Goal: Transaction & Acquisition: Purchase product/service

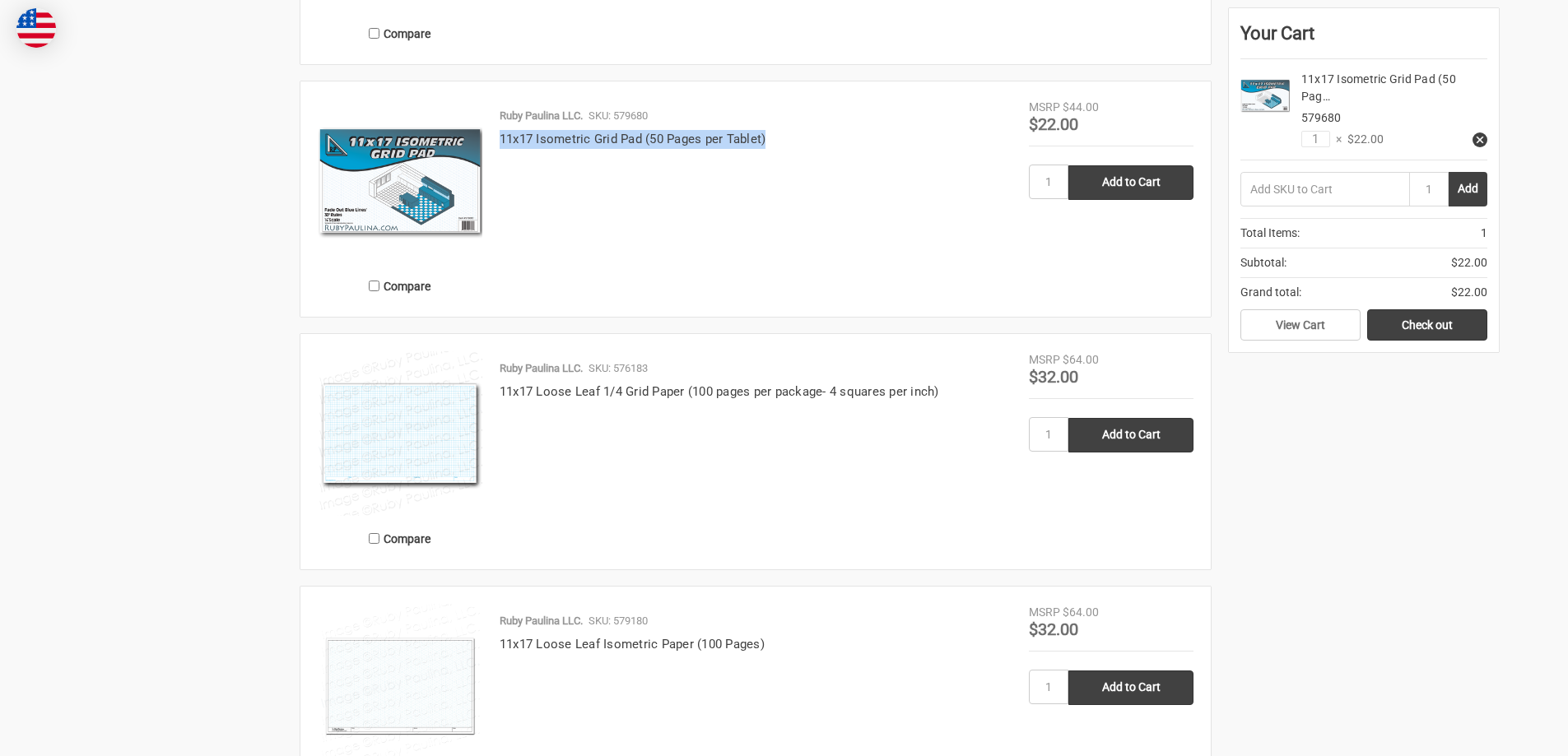
click at [776, 140] on div "Ruby Paulina LLC. SKU: 579680 11x17 Isometric Grid Pad (50 Pages per Tablet)" at bounding box center [755, 204] width 547 height 192
click at [1411, 318] on link "Check out" at bounding box center [1427, 324] width 120 height 31
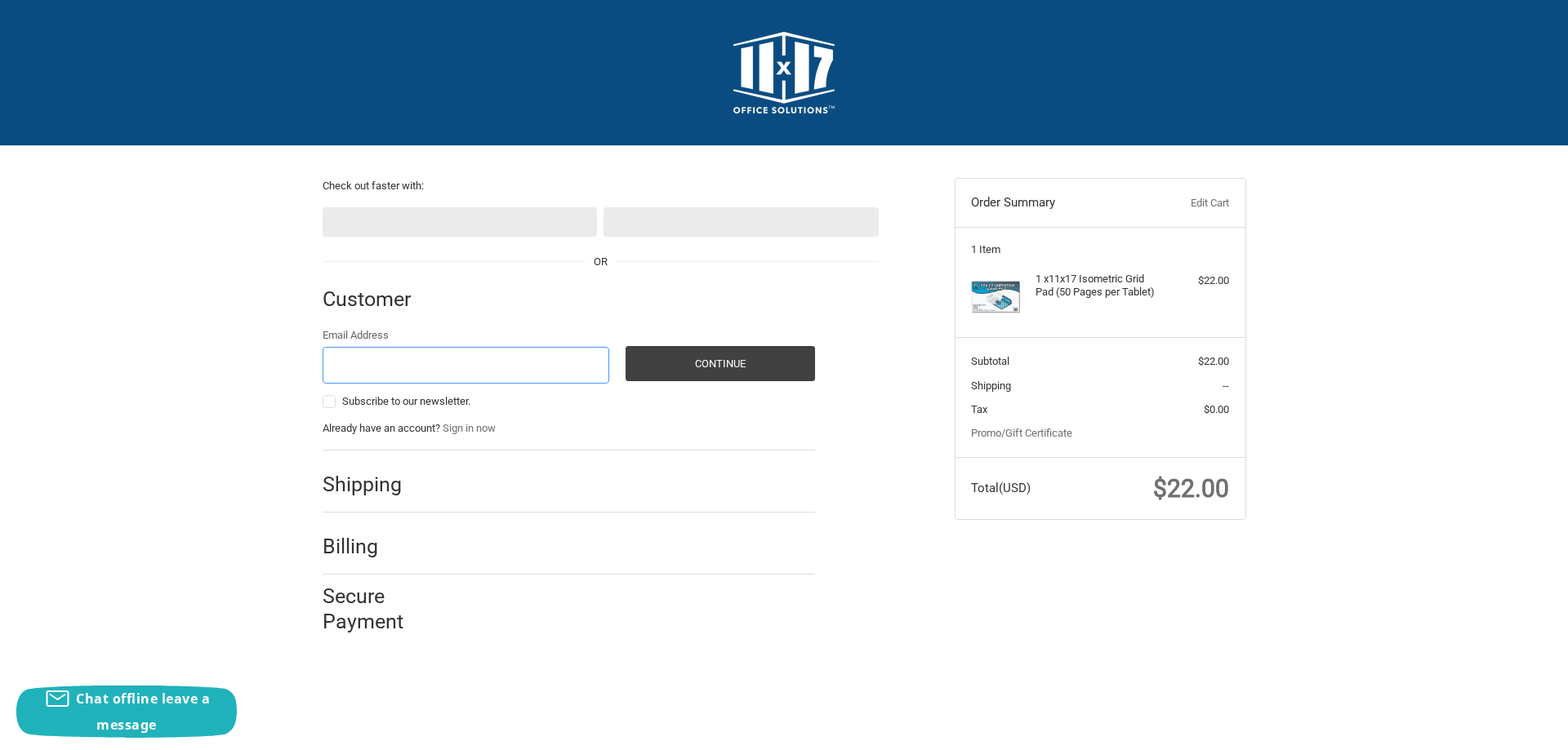
click at [439, 356] on input "Email Address" at bounding box center [467, 365] width 288 height 36
type input "formaelizbeth@gmail.com"
click at [680, 375] on button "Continue" at bounding box center [721, 363] width 190 height 35
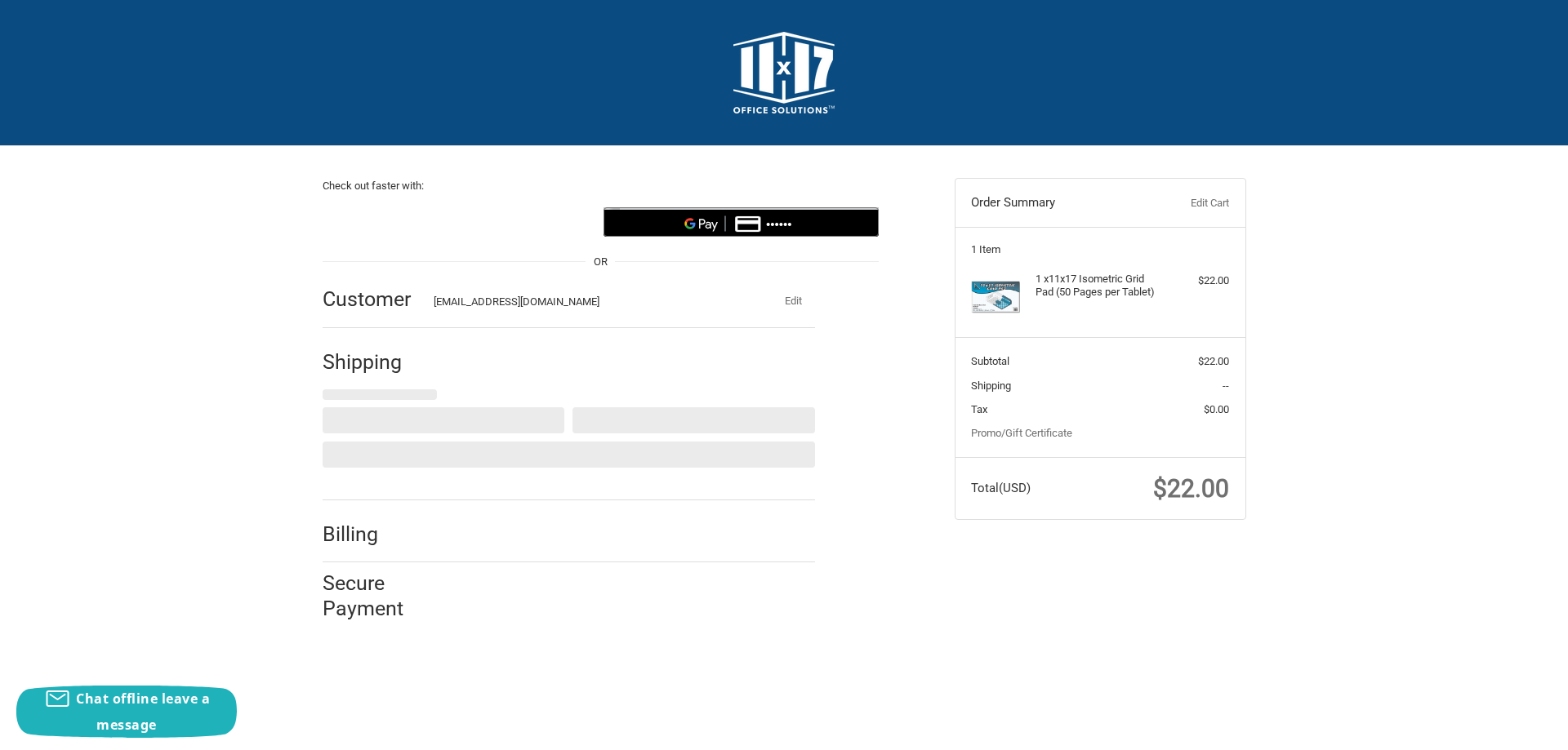
select select "US"
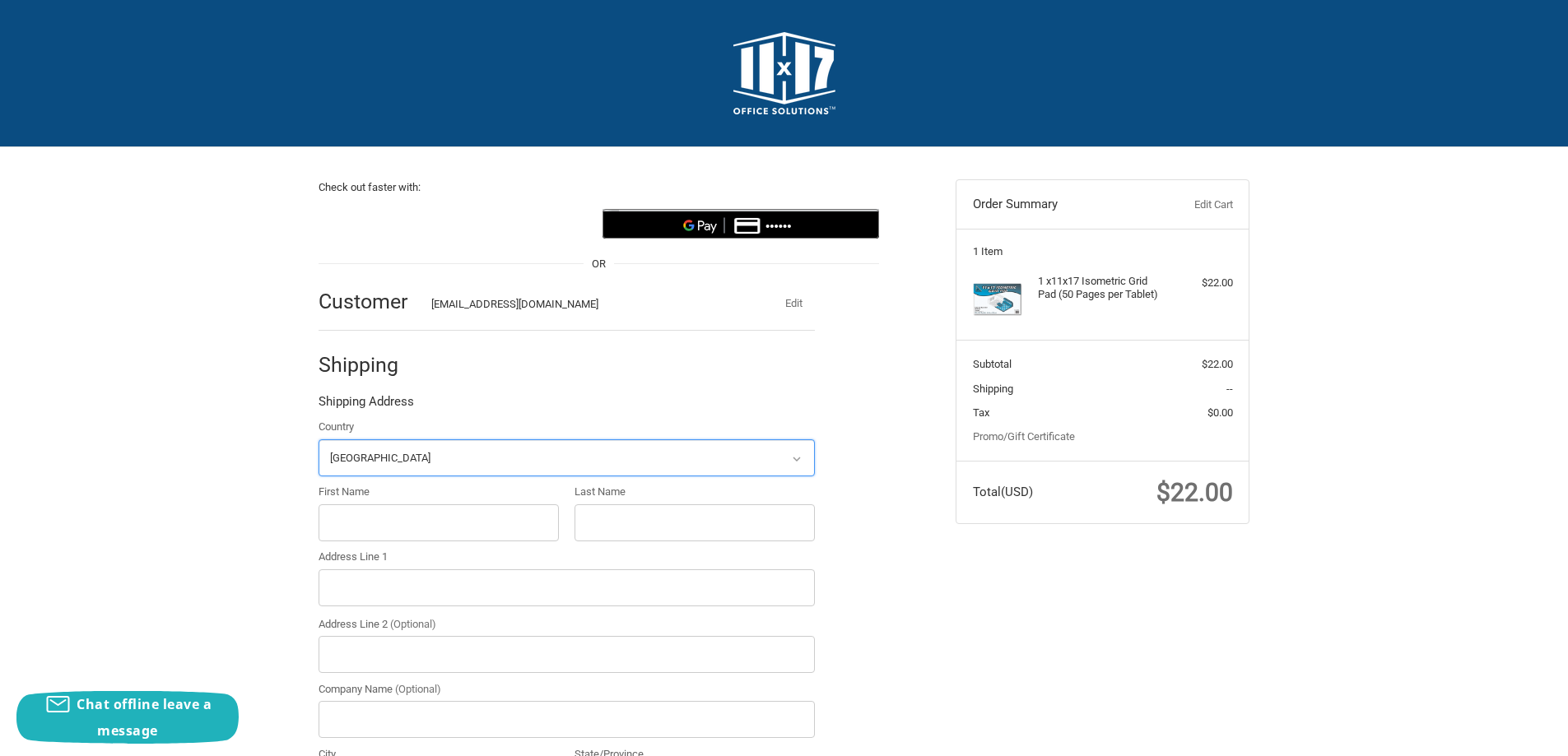
scroll to position [82, 0]
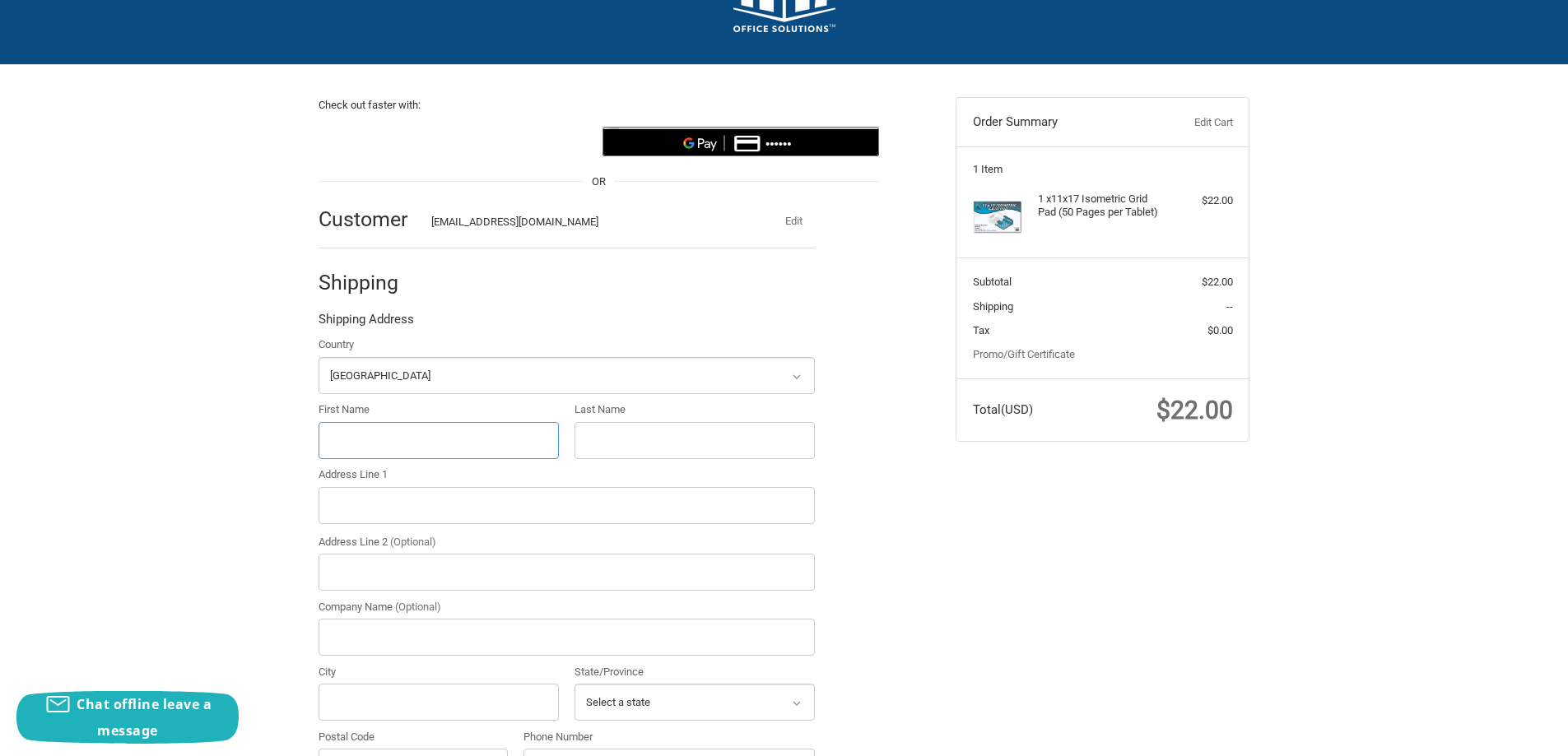
click at [398, 432] on input "First Name" at bounding box center [439, 440] width 241 height 37
type input "formaeliz"
type input "beth"
type input "3525 W Peterson ave, IL,"
type input "rawab"
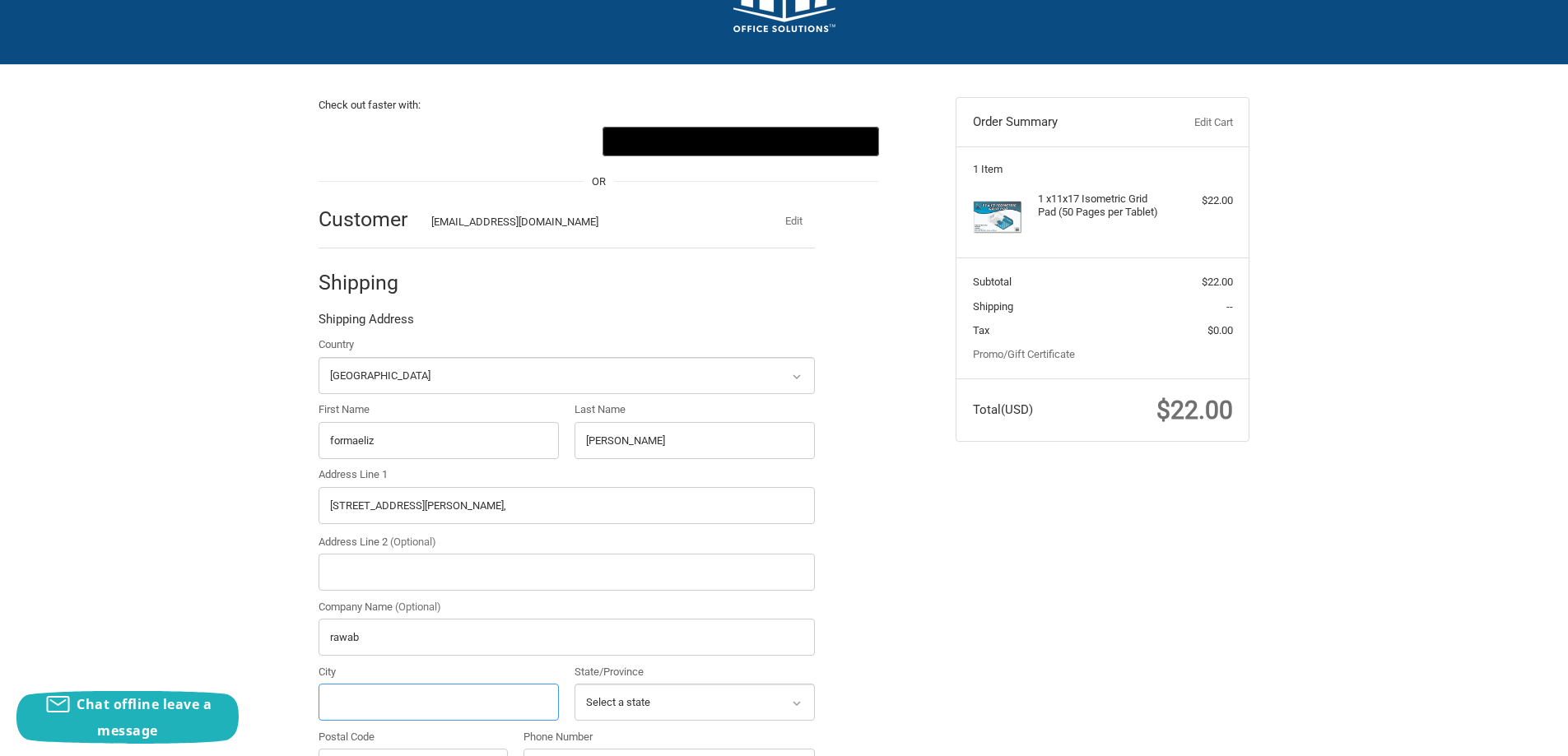
type input "Chicago"
select select "IL"
type input "60659"
type input "12253698574"
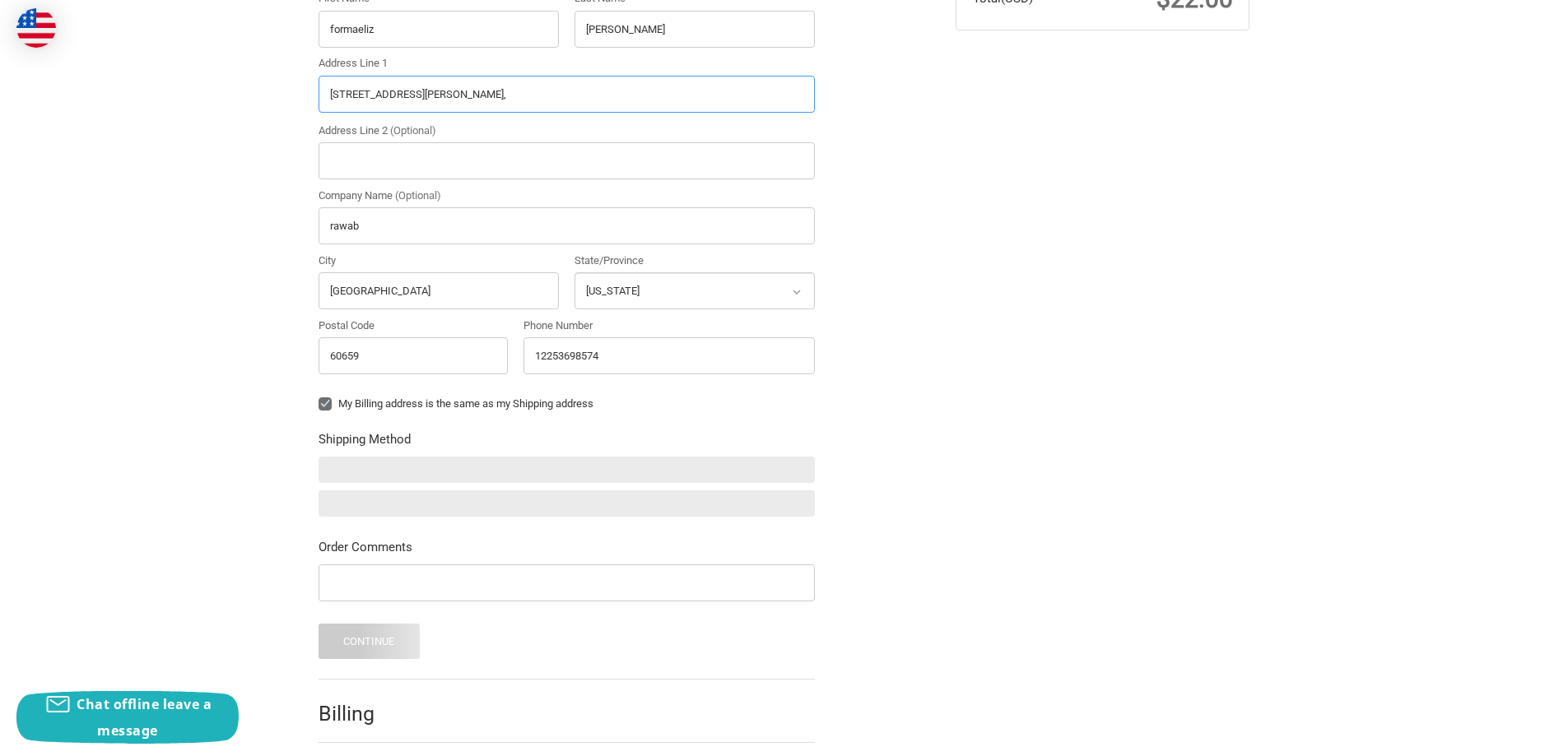
drag, startPoint x: 449, startPoint y: 98, endPoint x: 433, endPoint y: 99, distance: 16.0
click at [433, 99] on input "3525 W Peterson ave, IL," at bounding box center [567, 94] width 497 height 37
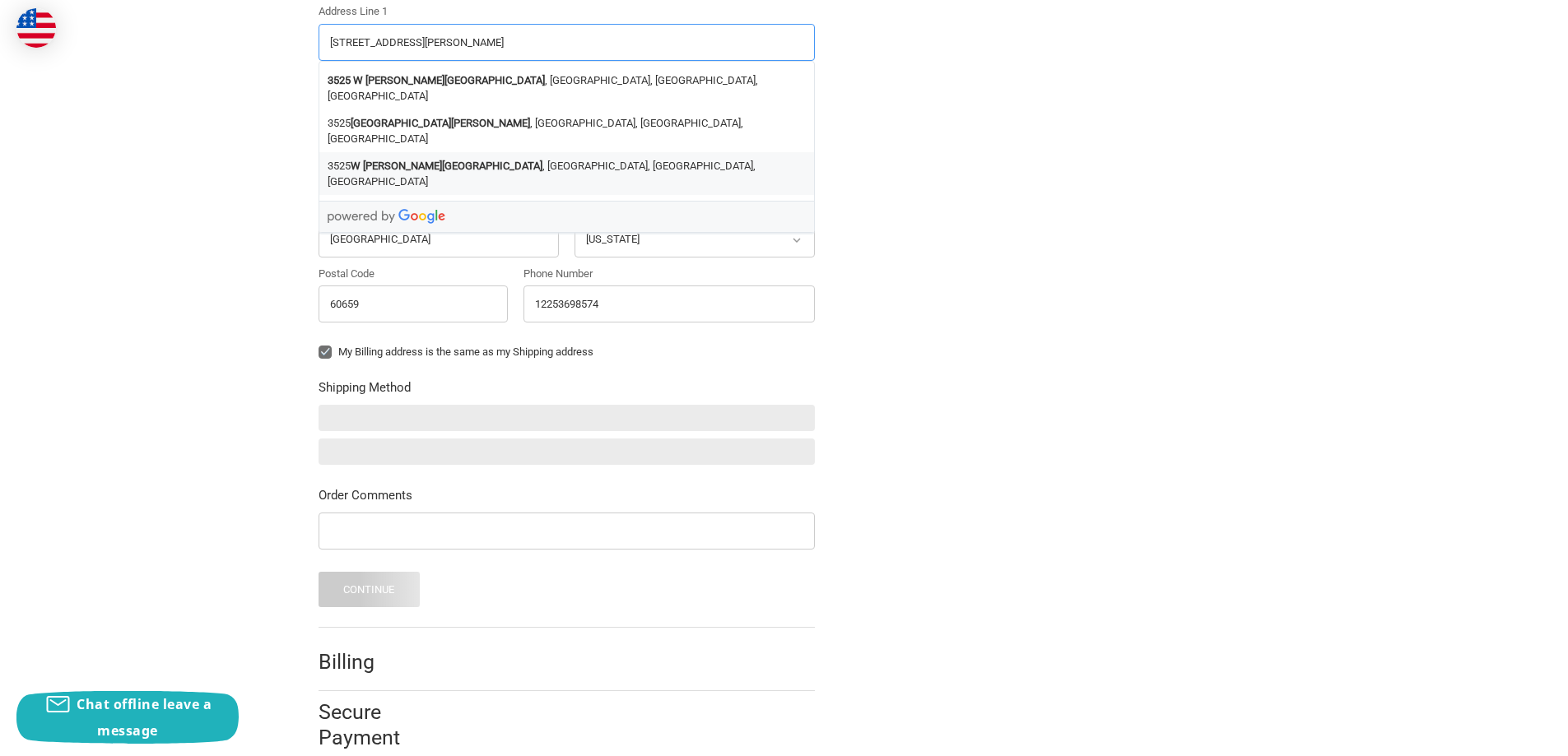
scroll to position [574, 0]
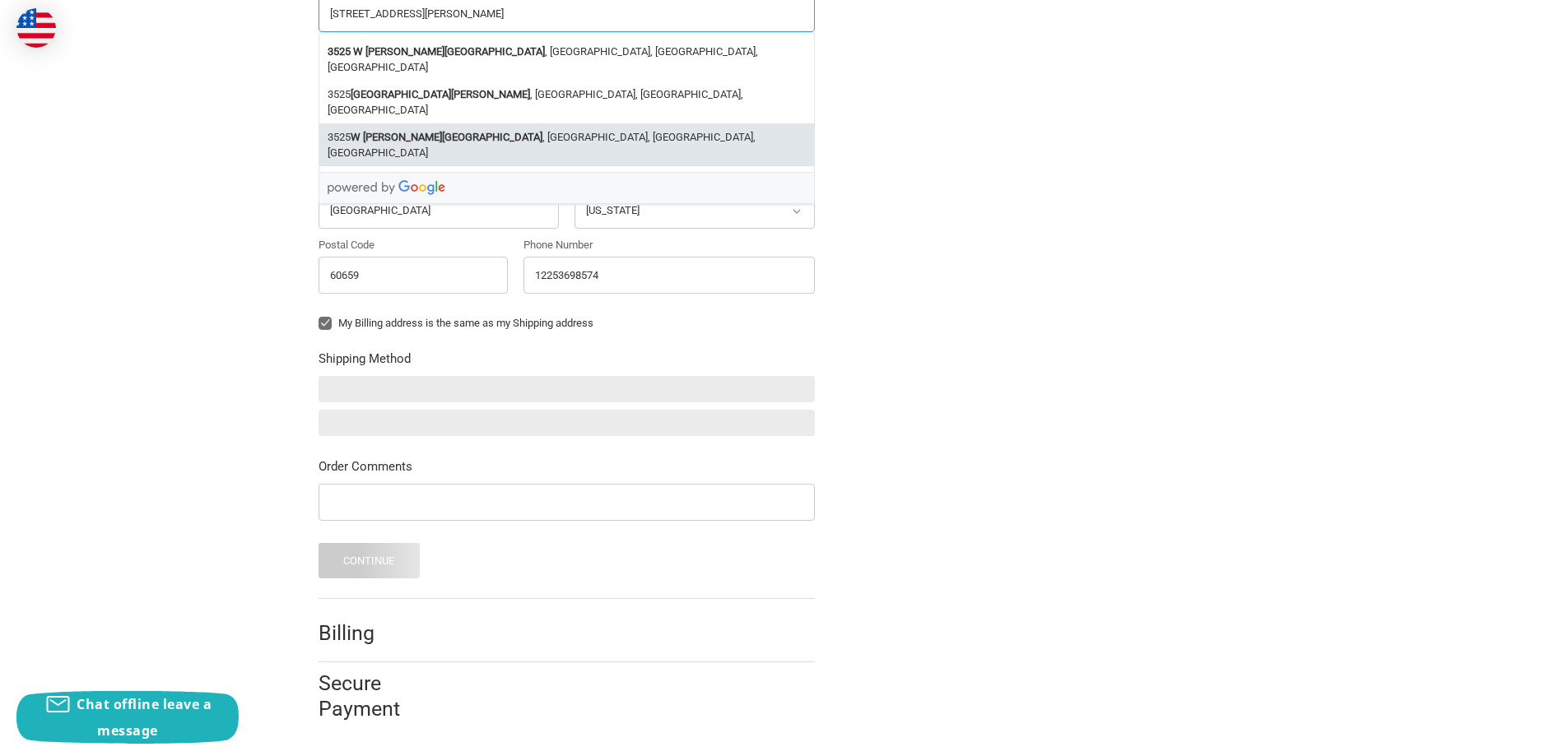
type input "3525 W Peterson ave,"
click at [321, 321] on label "My Billing address is the same as my Shipping address" at bounding box center [567, 323] width 497 height 14
click at [320, 316] on input "My Billing address is the same as my Shipping address" at bounding box center [319, 315] width 1 height 1
checkbox input "false"
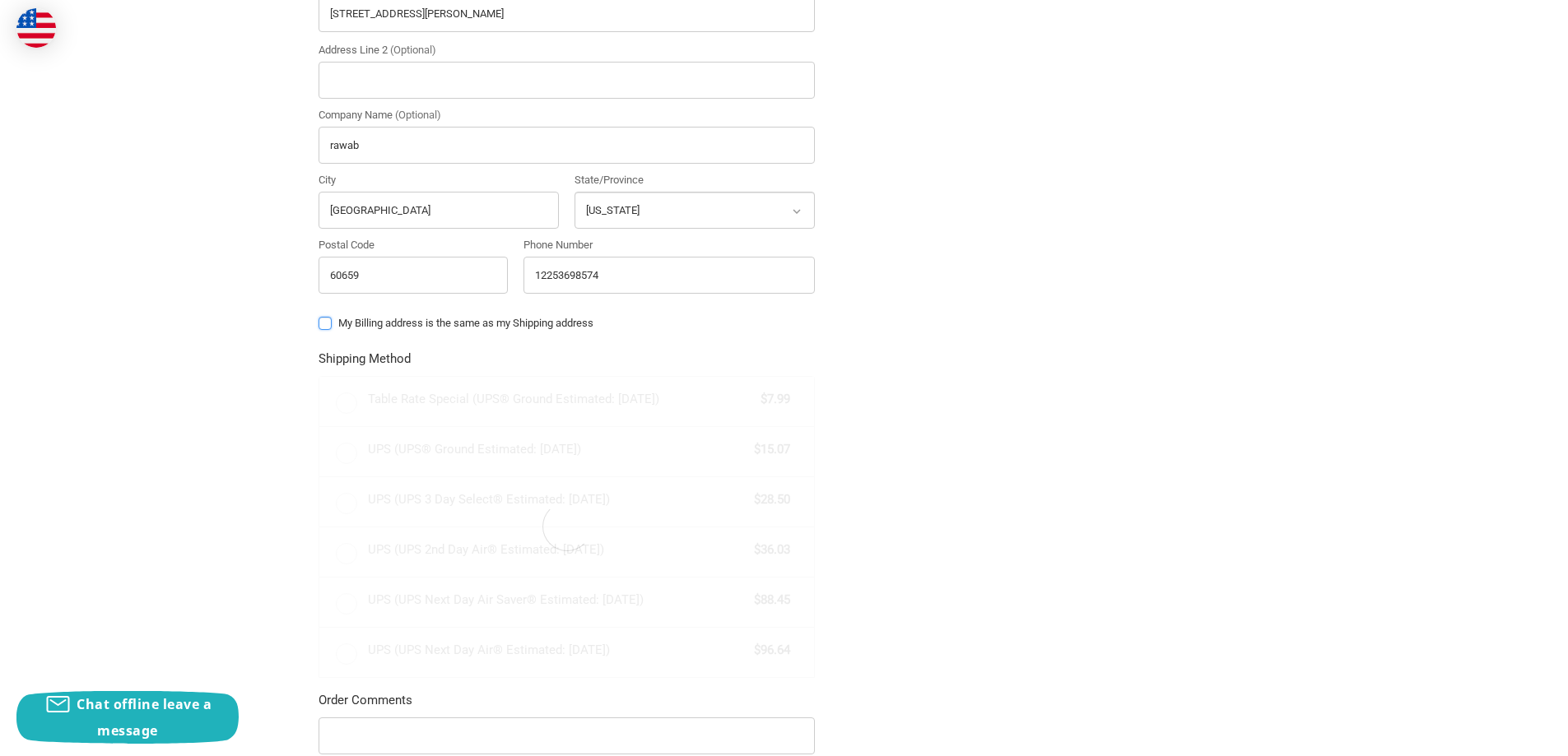
radio input "true"
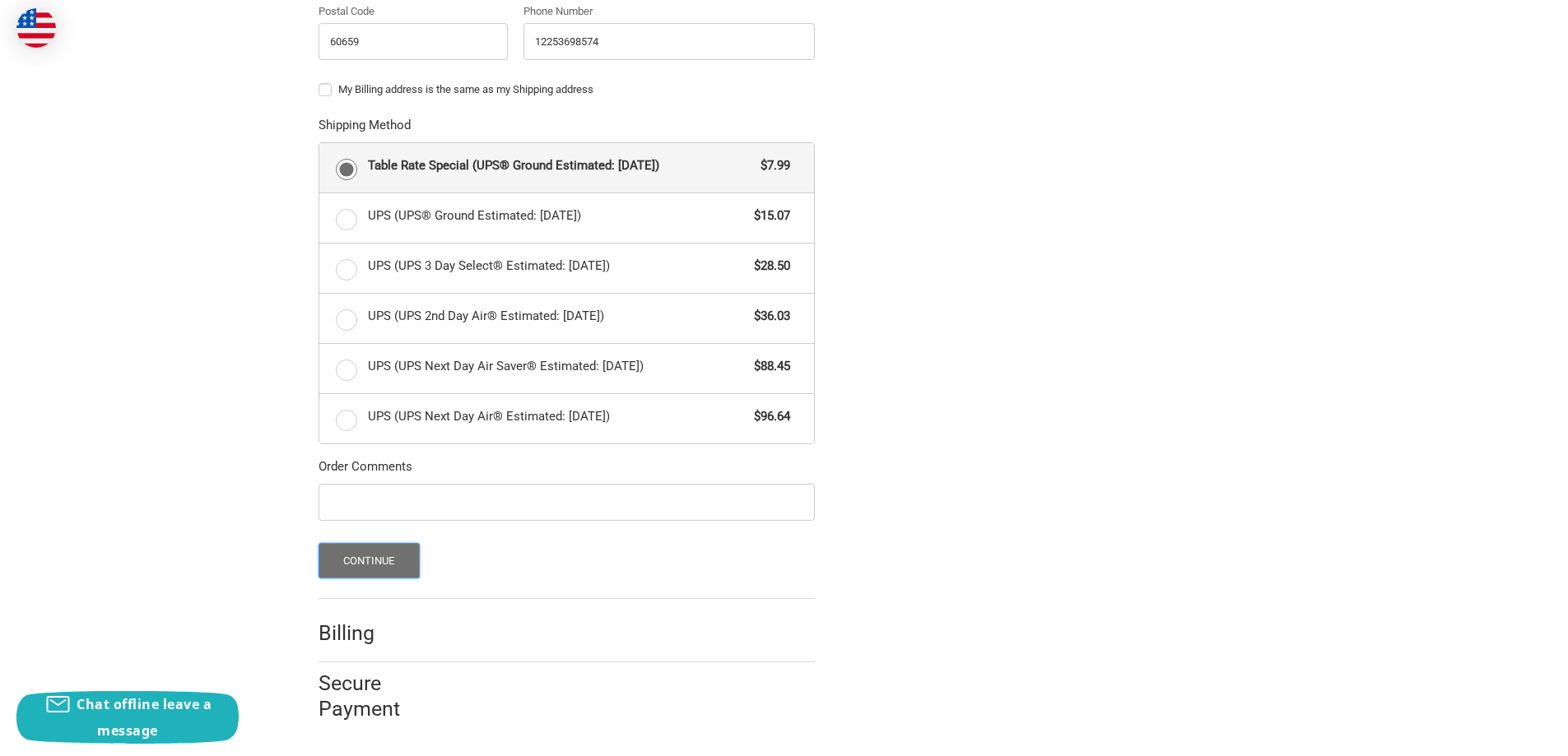
click at [391, 557] on button "Continue" at bounding box center [369, 560] width 101 height 36
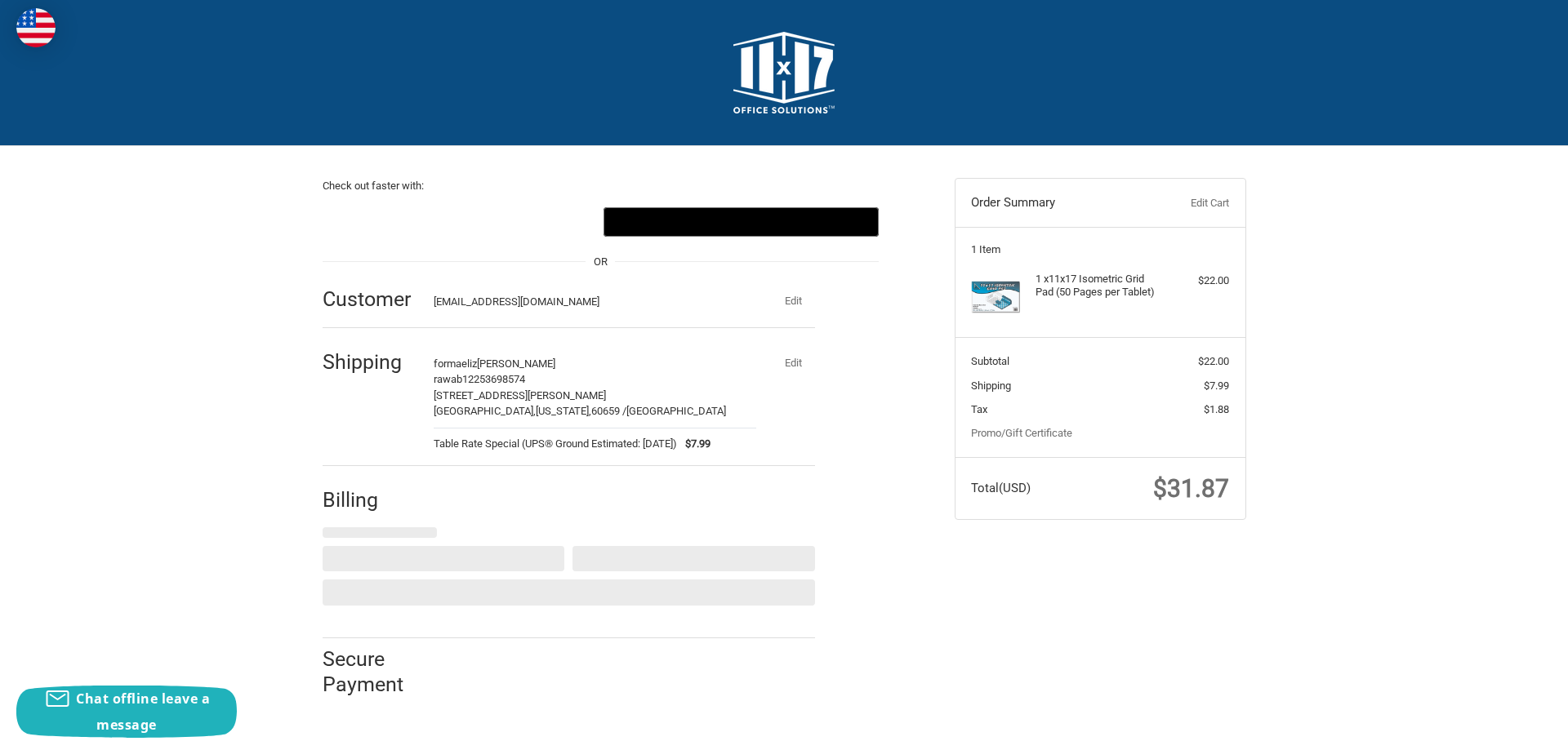
select select "US"
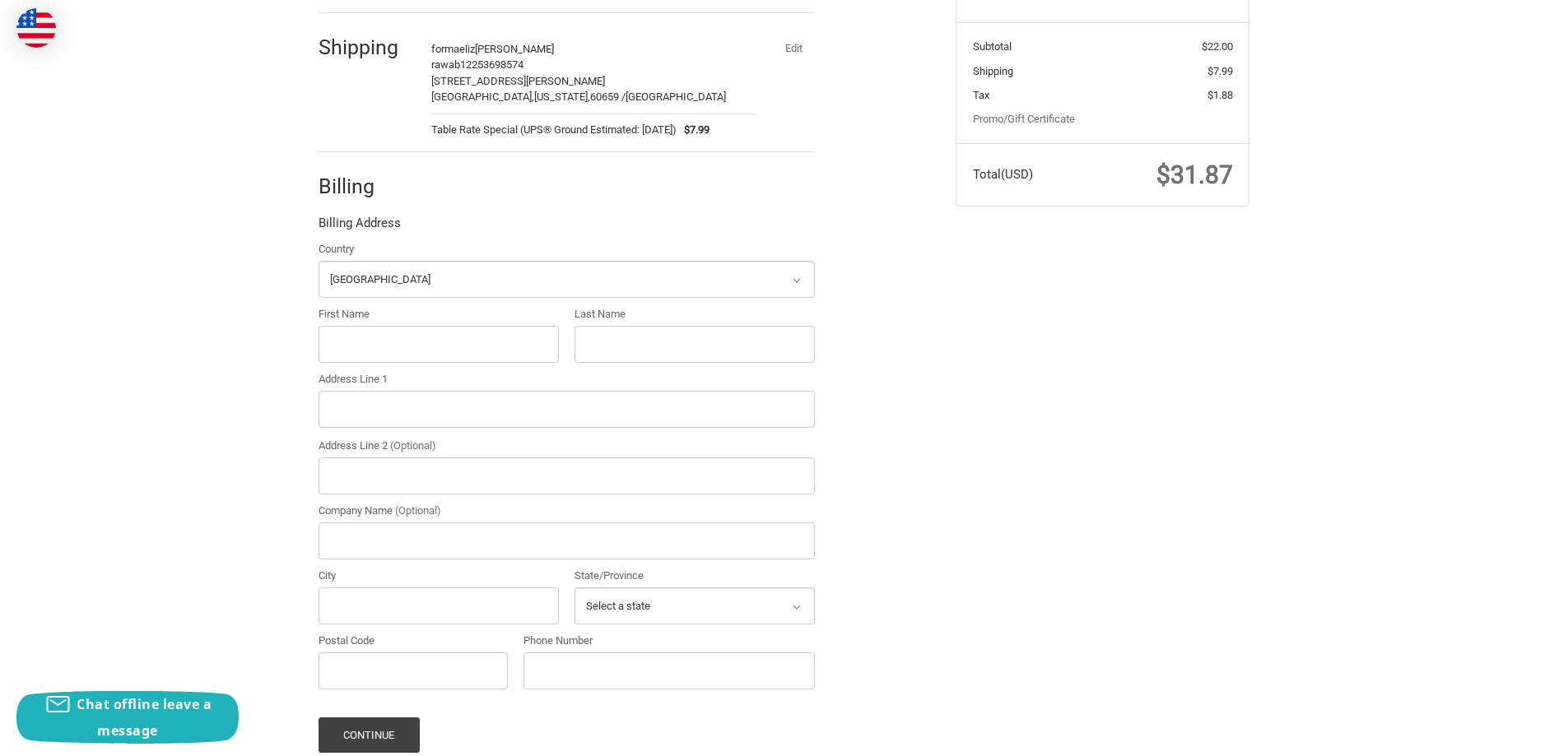
scroll to position [274, 0]
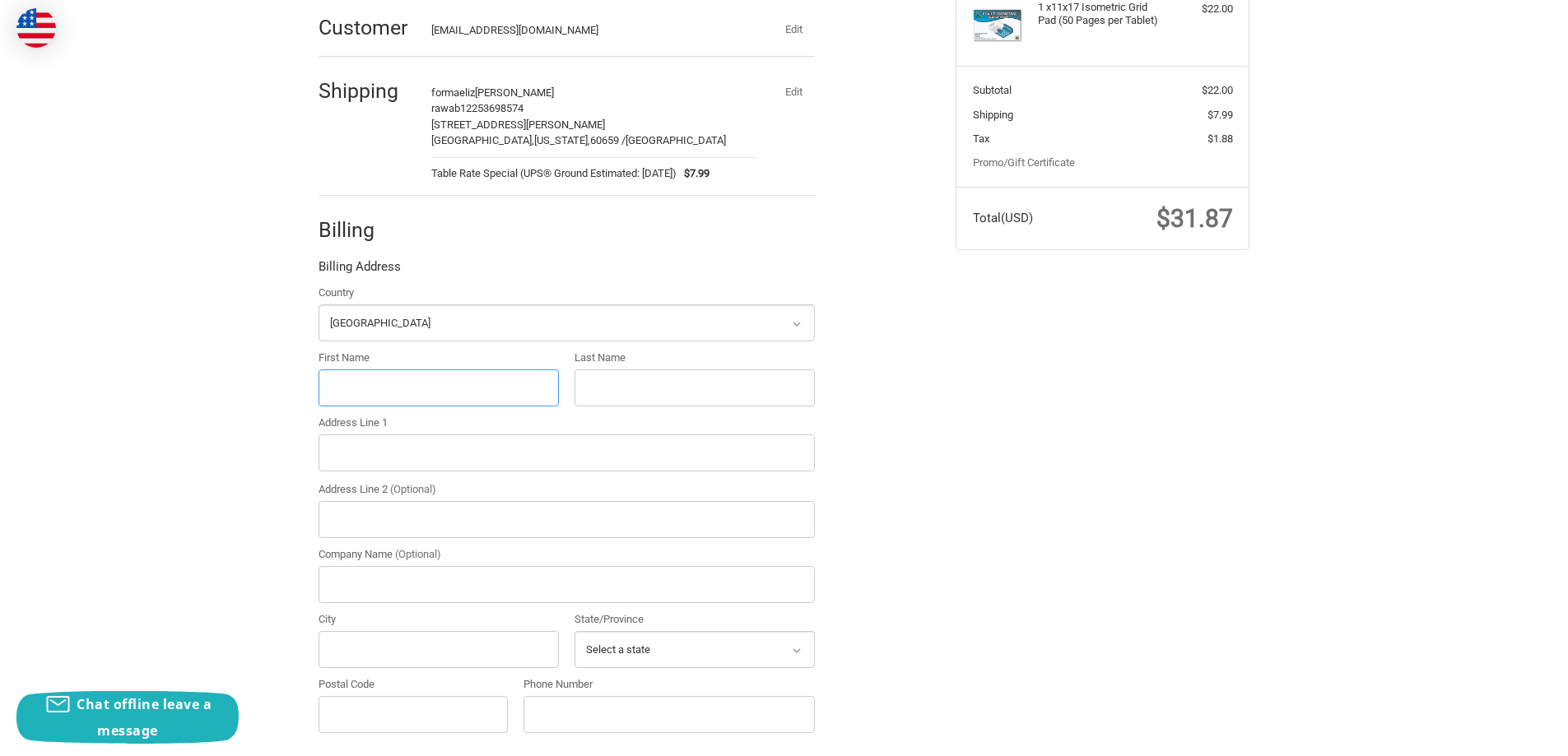
click at [433, 390] on input "First Name" at bounding box center [439, 388] width 241 height 37
click at [392, 395] on input "First Name" at bounding box center [439, 388] width 241 height 37
paste input "Craig Brouillette"
drag, startPoint x: 432, startPoint y: 390, endPoint x: 361, endPoint y: 389, distance: 71.0
click at [361, 389] on input "Craig Brouillette" at bounding box center [439, 388] width 241 height 37
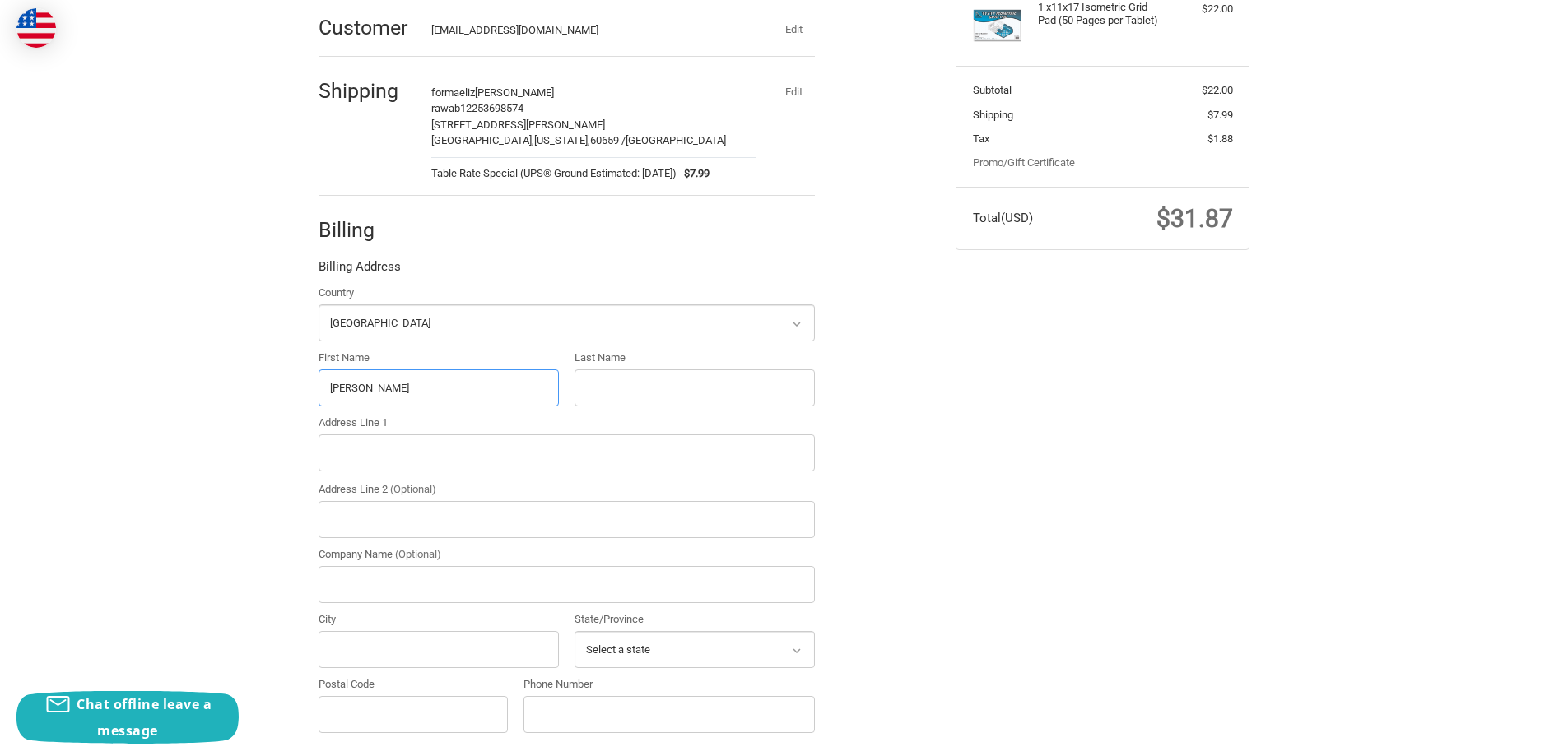
type input "Craig"
click at [604, 394] on input "Last Name" at bounding box center [695, 388] width 241 height 37
paste input "Brouillette"
drag, startPoint x: 667, startPoint y: 388, endPoint x: 640, endPoint y: 388, distance: 27.0
click at [640, 388] on input "Brouillette" at bounding box center [695, 388] width 241 height 37
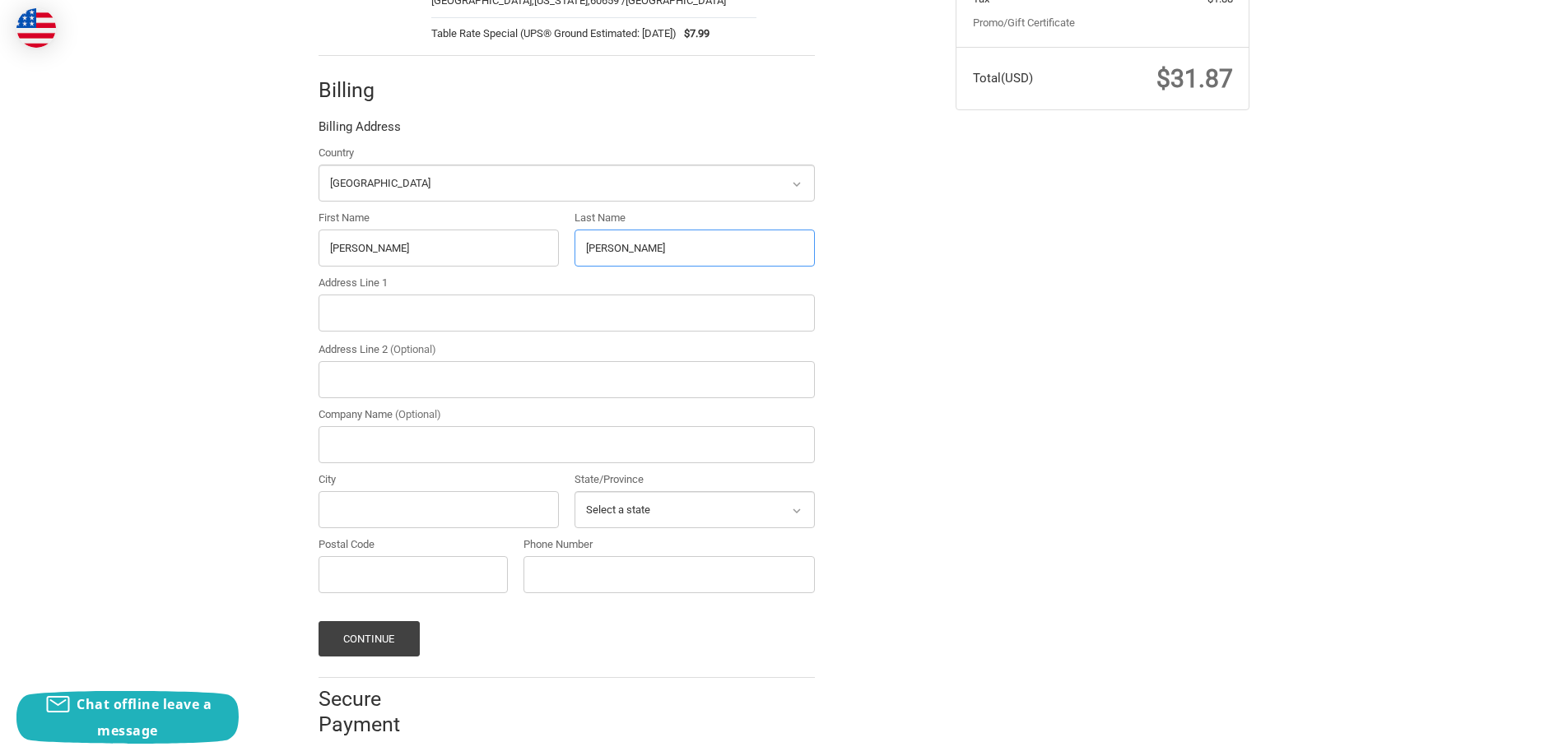
scroll to position [430, 0]
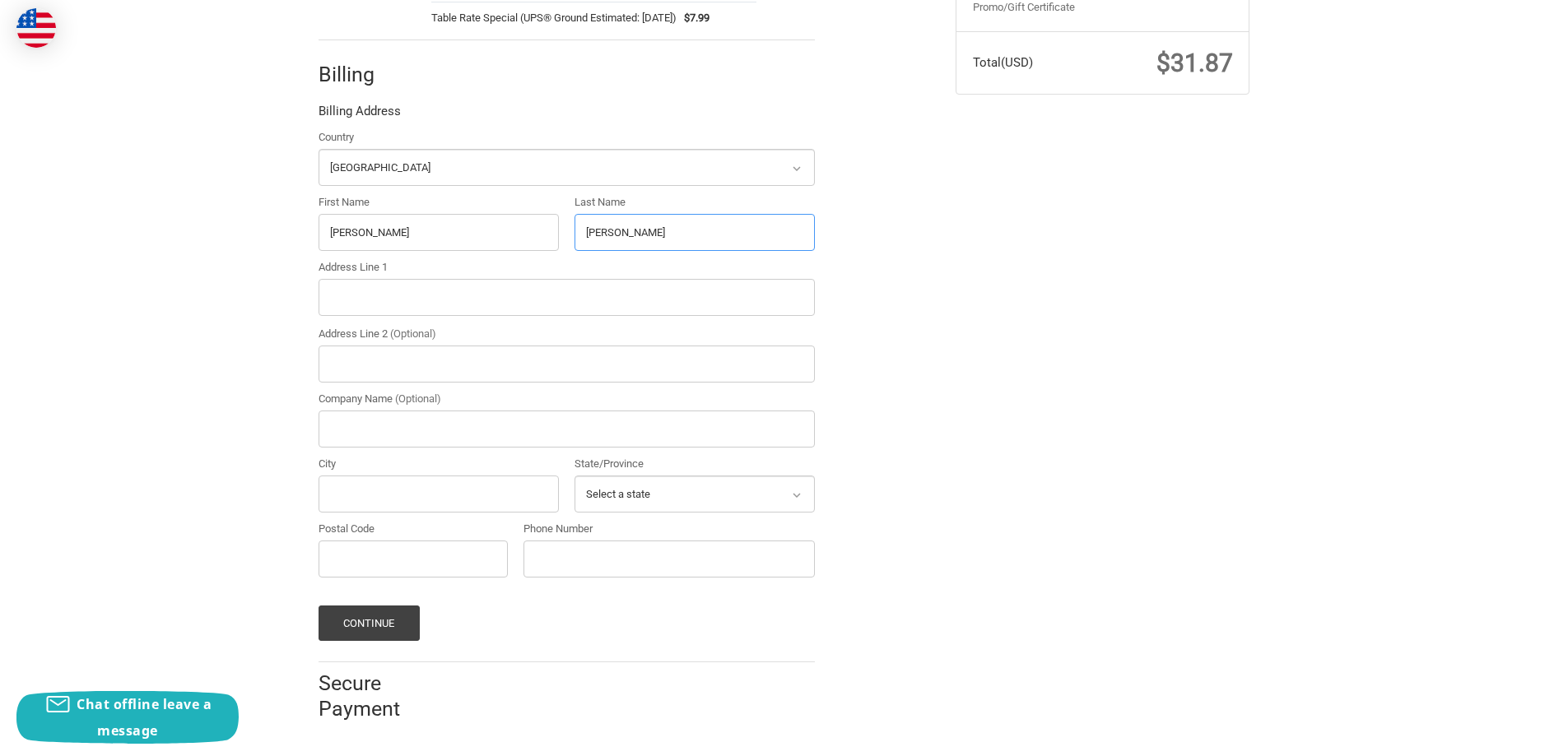
type input "Brouillette"
click at [355, 296] on input "Address Line 1" at bounding box center [567, 297] width 497 height 37
click at [333, 295] on input "Address Line 1" at bounding box center [567, 297] width 497 height 37
paste input "150 Westover Ln La Place, LA 70068"
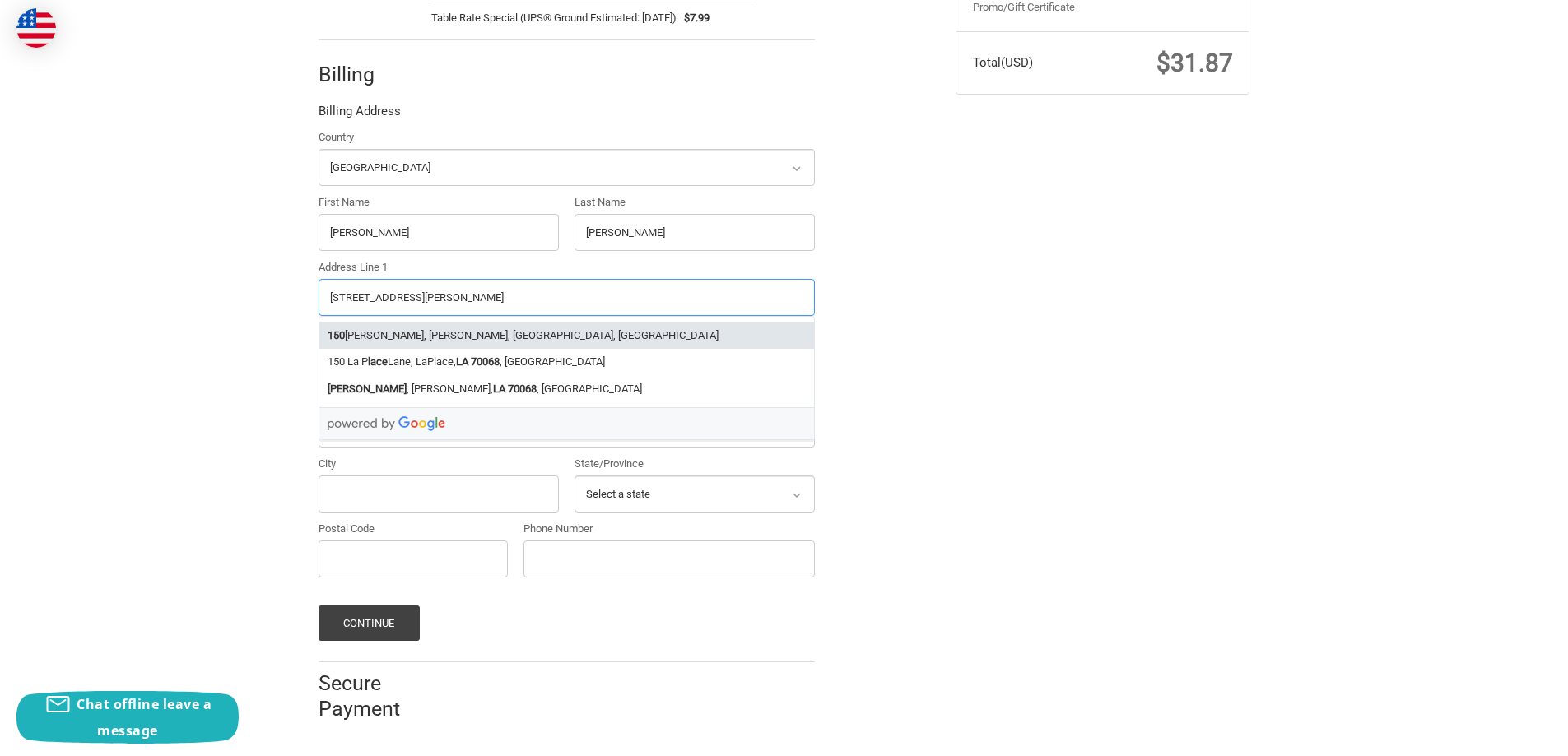
click at [435, 331] on li "150 Westover Ln, Montz, LA, USA" at bounding box center [567, 335] width 495 height 27
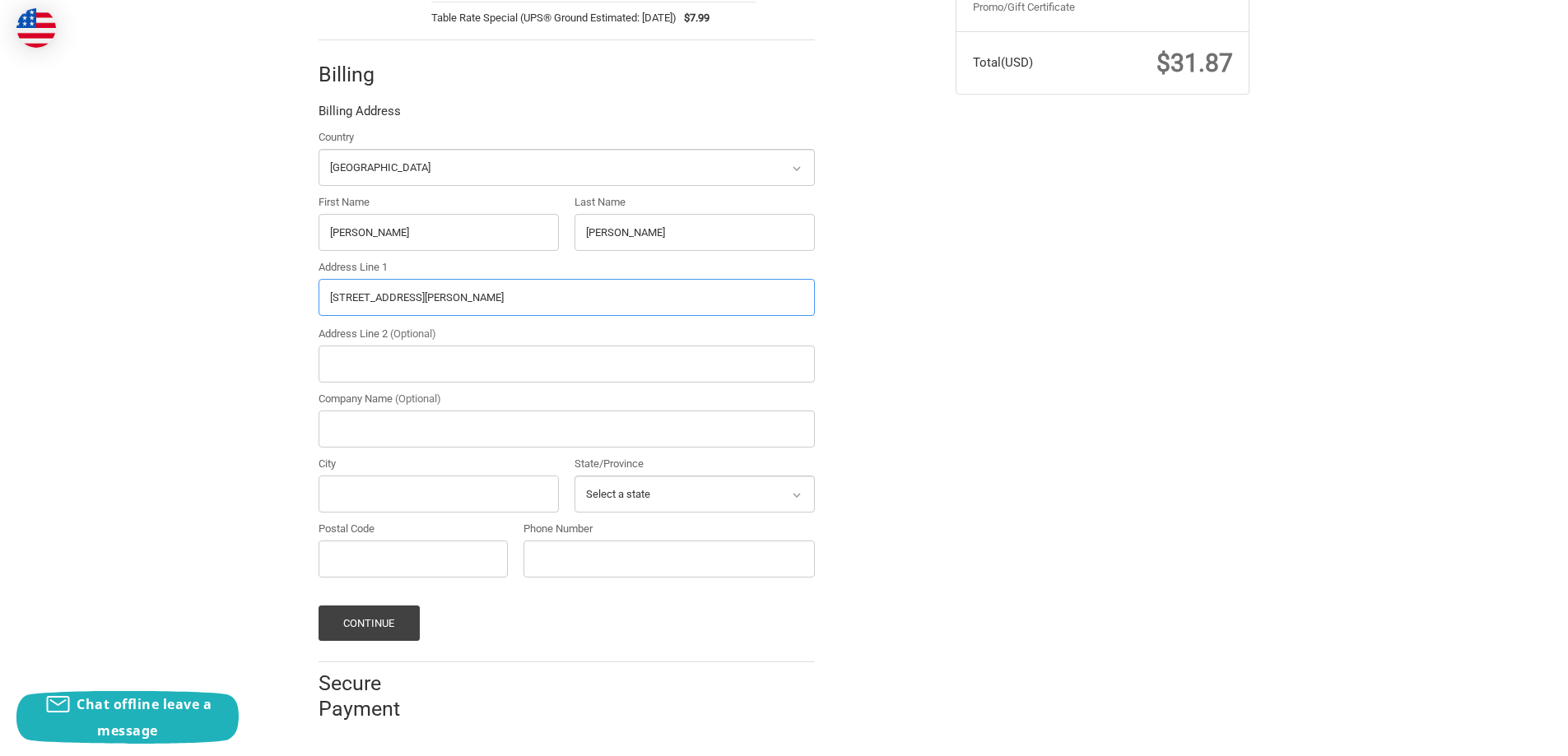
type input "150 Westover Ln"
type input "Montz"
select select "LA"
type input "70068"
type input "150 Westover Ln"
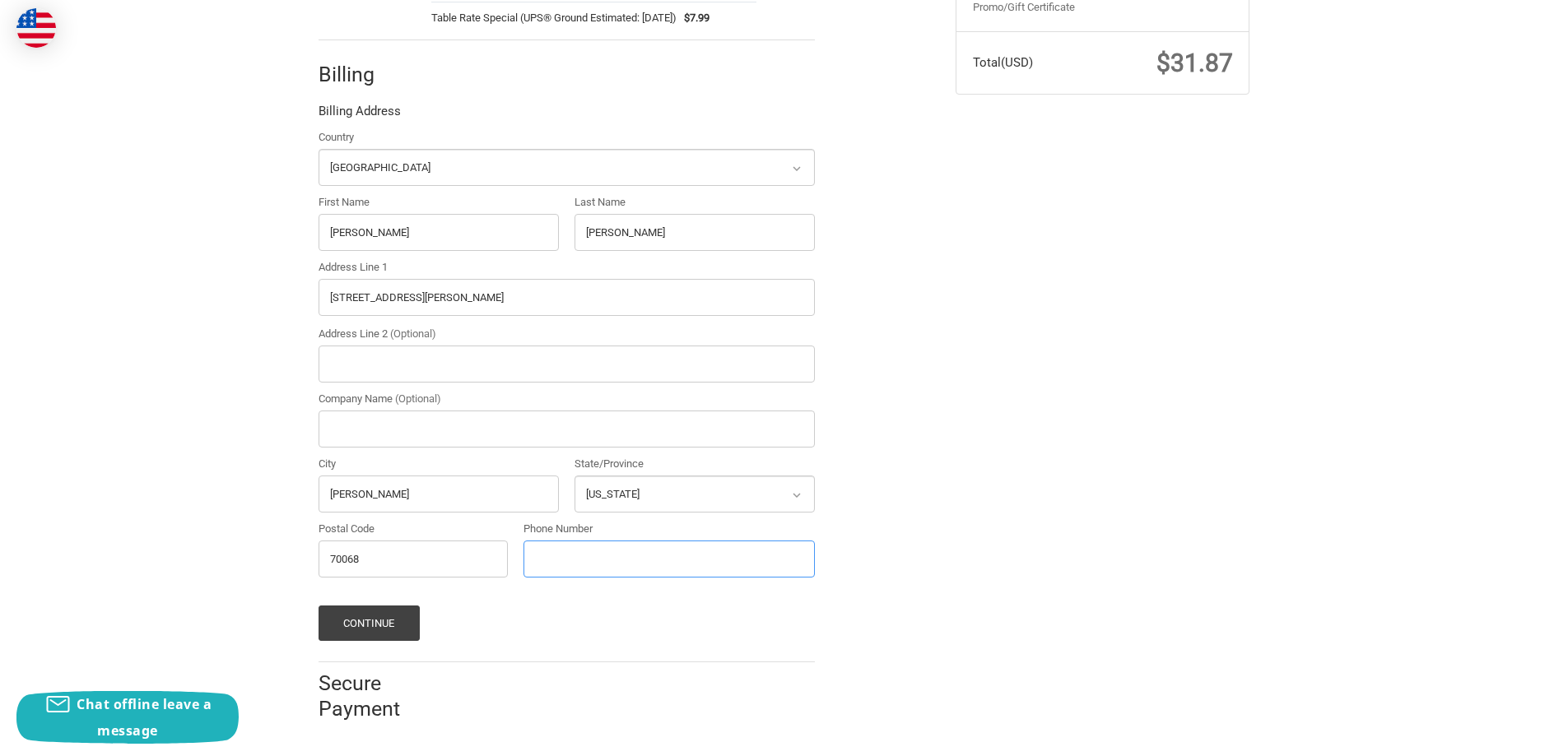
click at [561, 568] on input "Phone Number" at bounding box center [670, 559] width 292 height 37
type input "2253698574"
click at [402, 618] on button "Continue" at bounding box center [369, 623] width 101 height 36
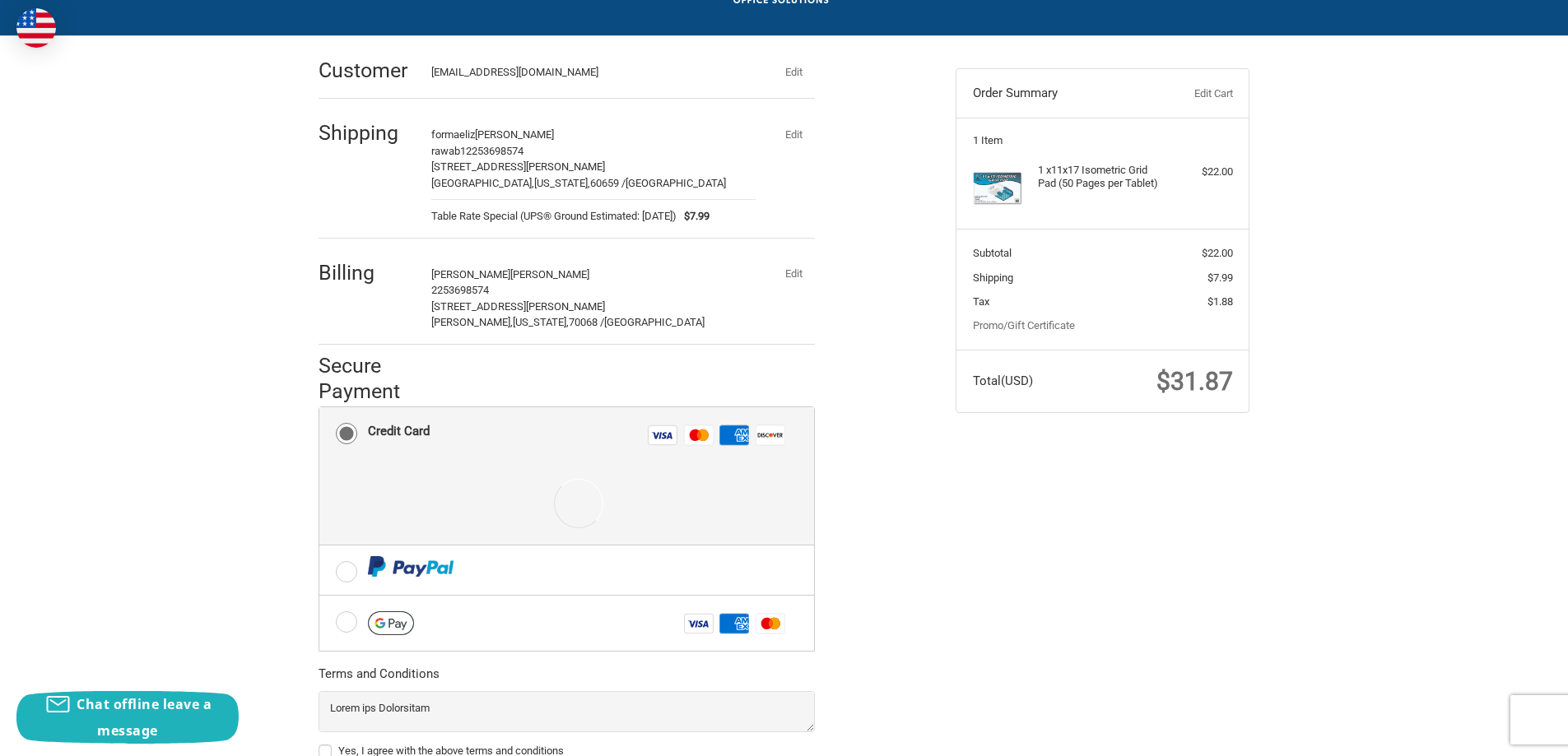
scroll to position [237, 0]
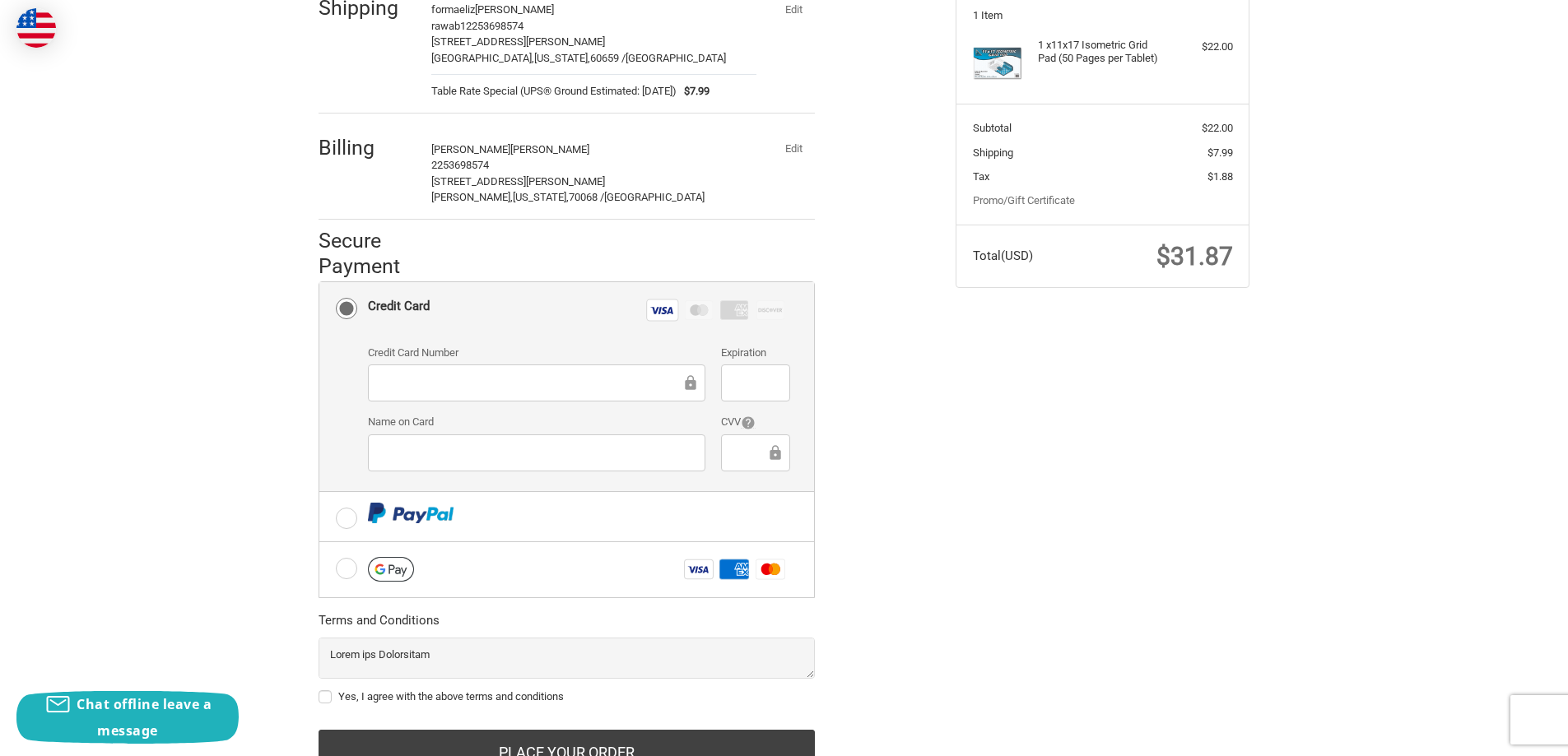
click at [730, 457] on div at bounding box center [755, 453] width 69 height 37
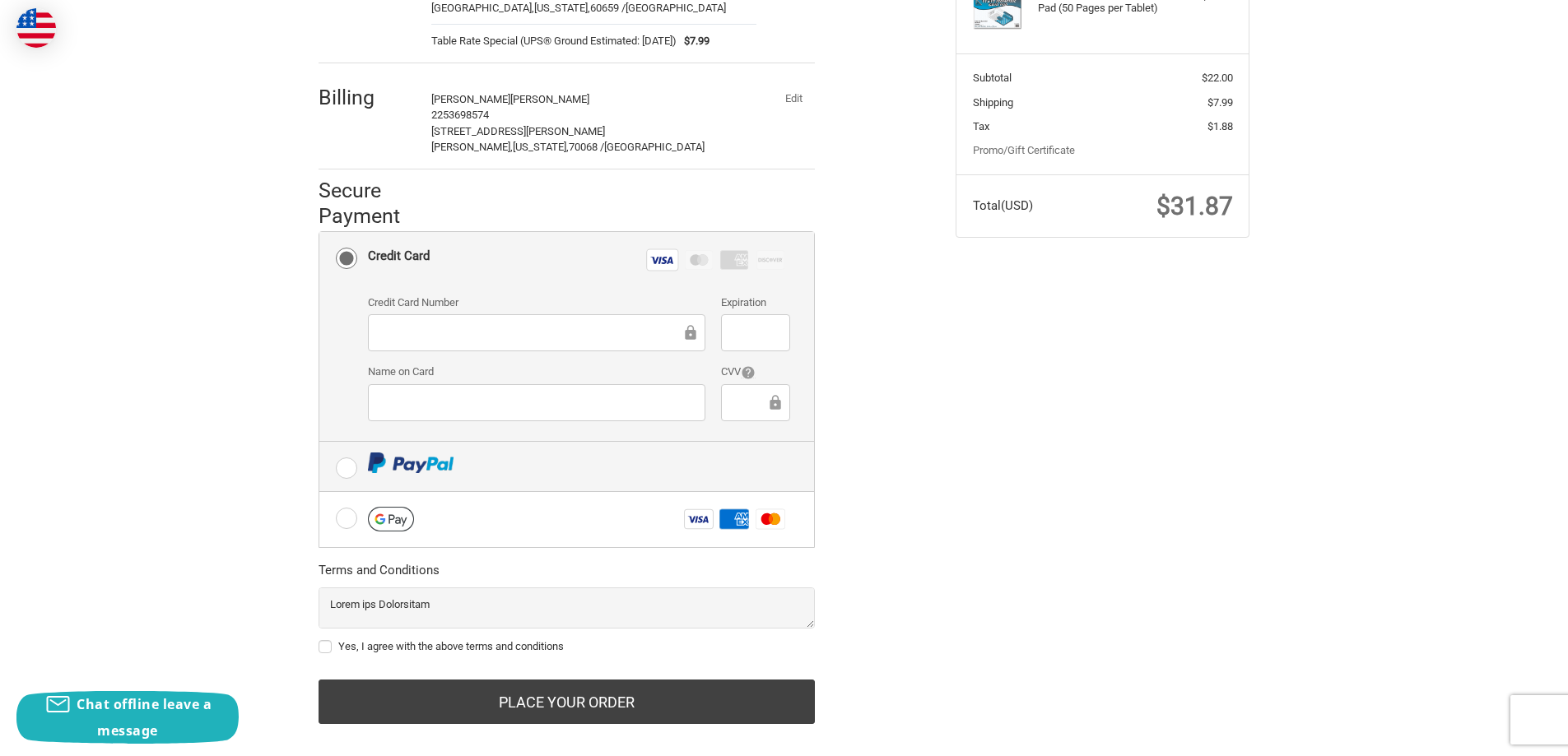
scroll to position [308, 0]
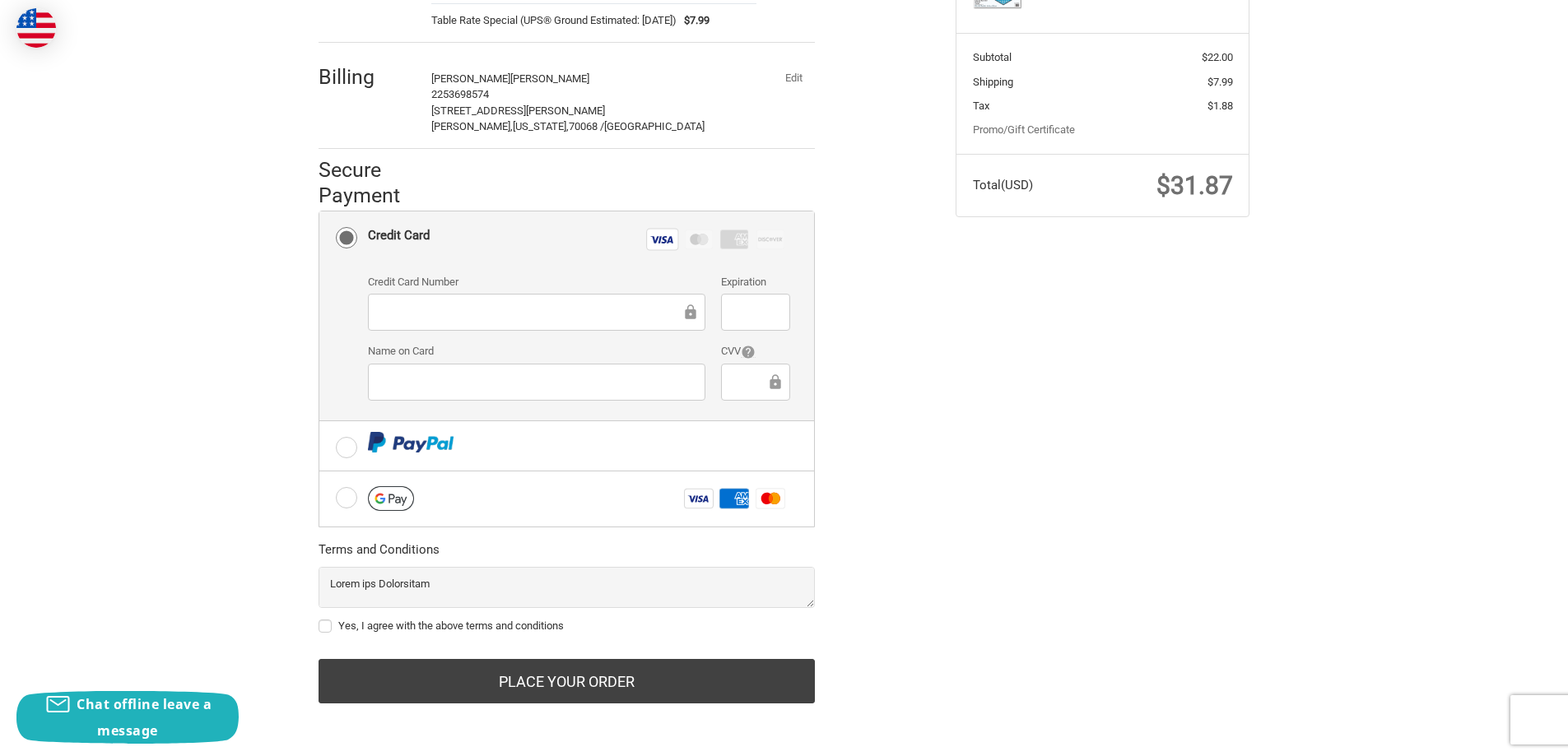
click at [328, 627] on label "Yes, I agree with the above terms and conditions" at bounding box center [567, 627] width 497 height 14
click at [320, 619] on input "Yes, I agree with the above terms and conditions" at bounding box center [319, 618] width 1 height 1
checkbox input "true"
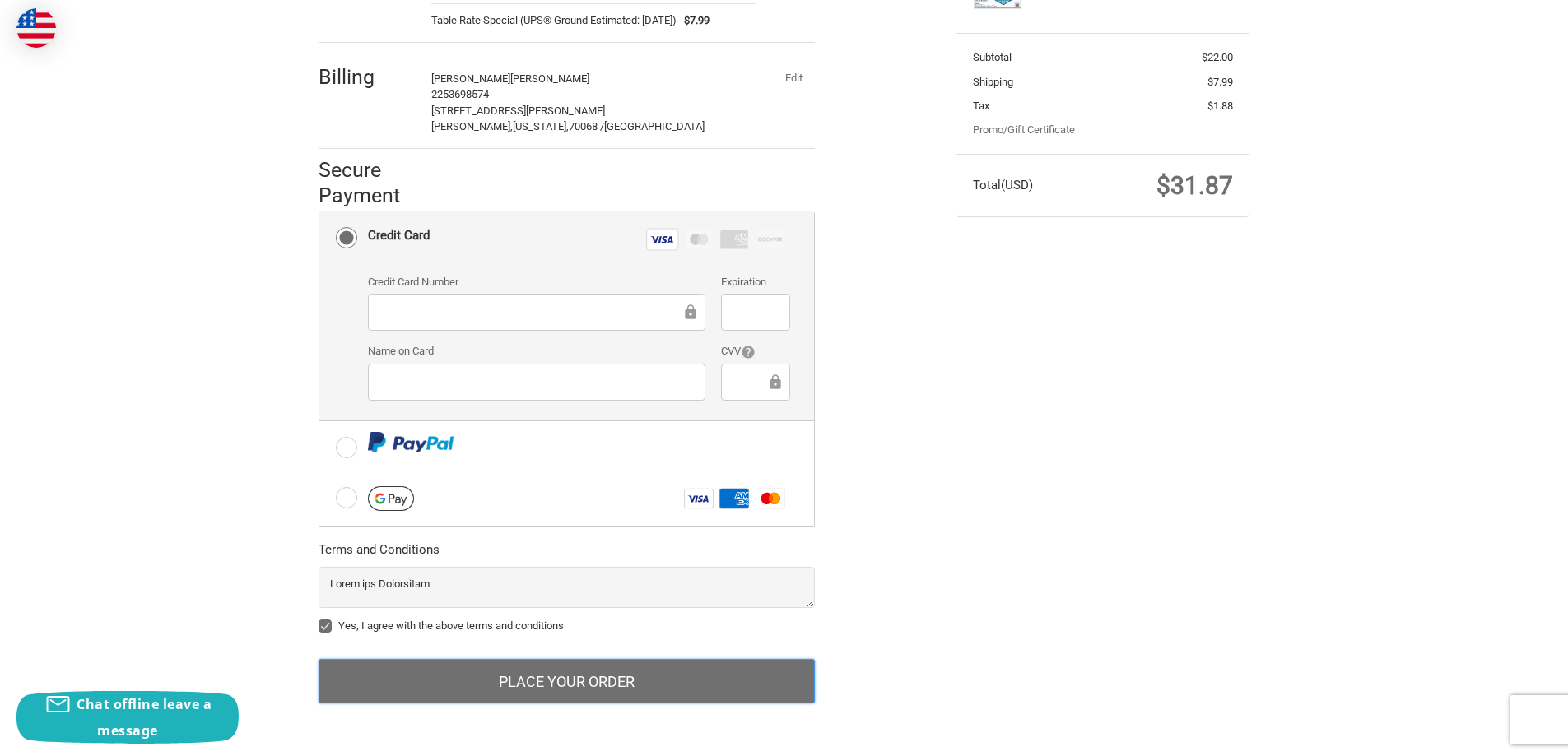
click at [564, 674] on button "Place Your Order" at bounding box center [567, 681] width 497 height 44
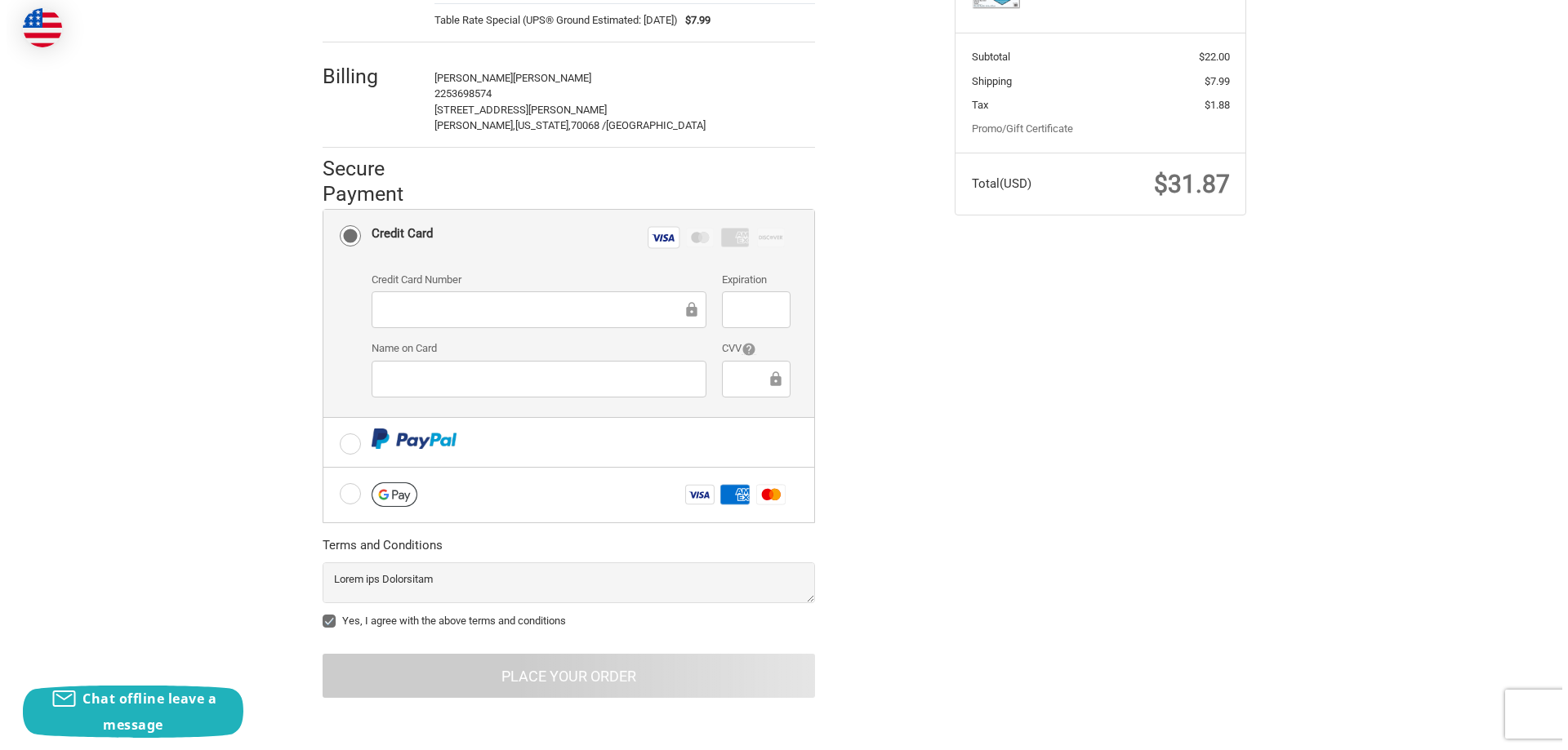
scroll to position [0, 0]
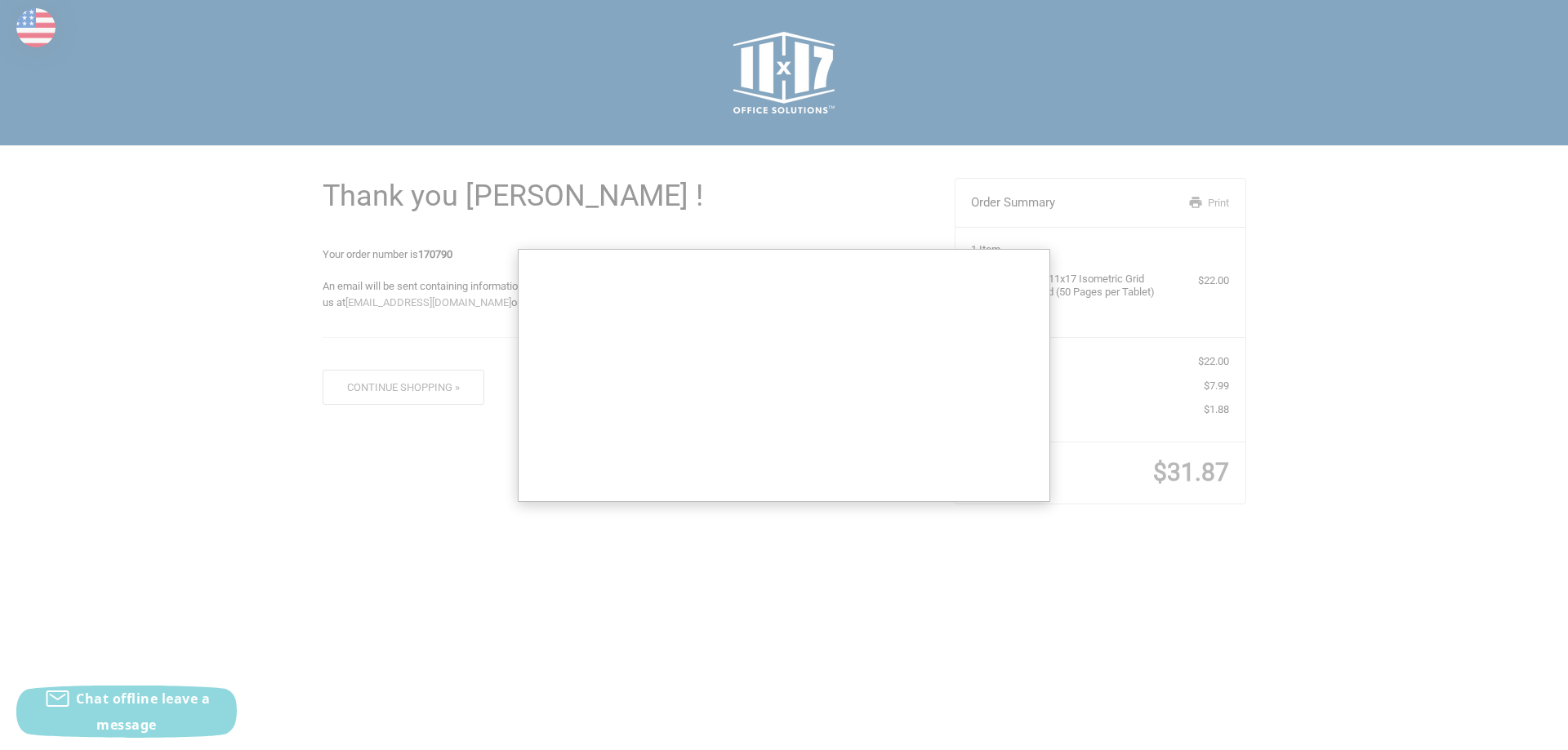
click at [599, 201] on div at bounding box center [784, 375] width 1568 height 750
click at [426, 253] on strong "170790" at bounding box center [435, 254] width 35 height 12
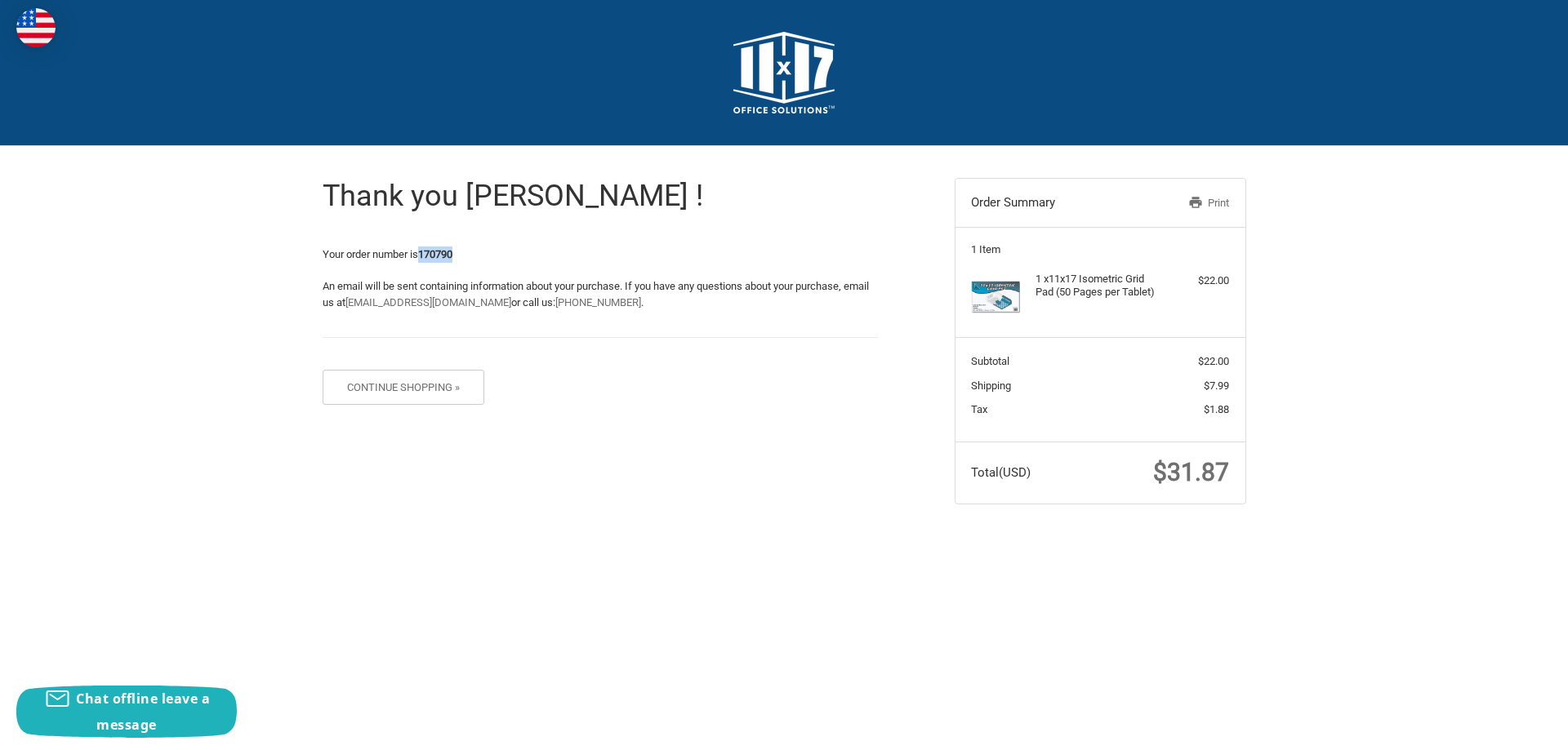
drag, startPoint x: 423, startPoint y: 253, endPoint x: 482, endPoint y: 257, distance: 59.1
click at [482, 257] on p "Your order number is 170790" at bounding box center [601, 254] width 556 height 16
copy strong "170790"
drag, startPoint x: 1029, startPoint y: 275, endPoint x: 1167, endPoint y: 289, distance: 138.7
click at [1167, 289] on div "1 x 11x17 Isometric Grid Pad (50 Pages per Tablet) $22.00" at bounding box center [1099, 297] width 258 height 49
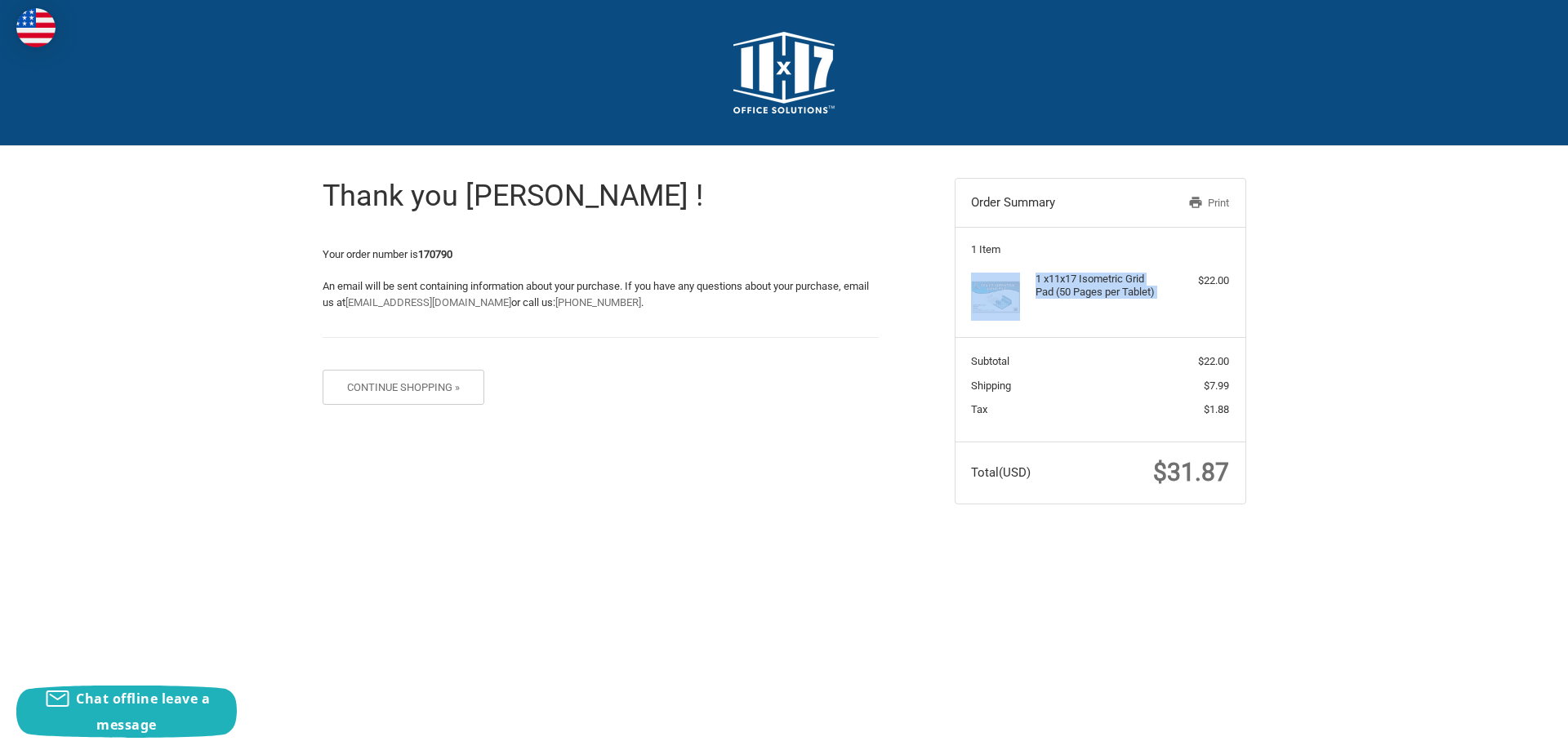
copy div "1 x 11x17 Isometric Grid Pad (50 Pages per Tablet)"
